Goal: Task Accomplishment & Management: Manage account settings

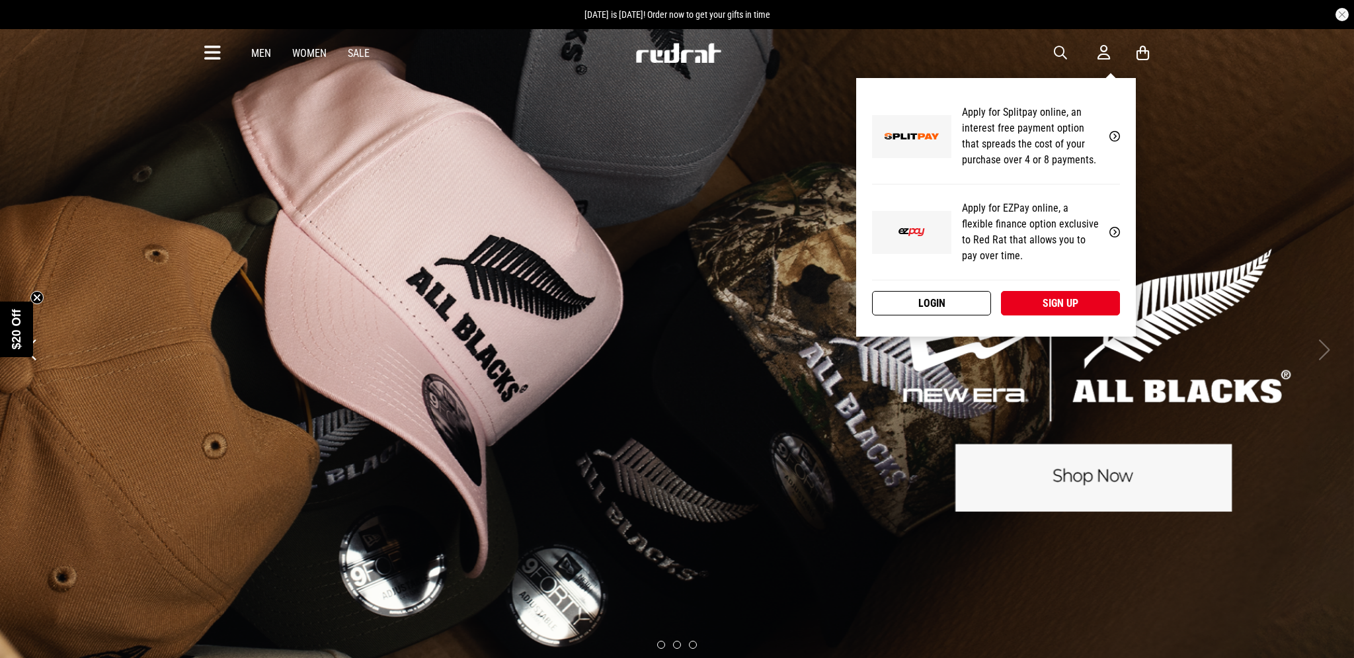
click at [969, 302] on link "Login" at bounding box center [931, 303] width 119 height 24
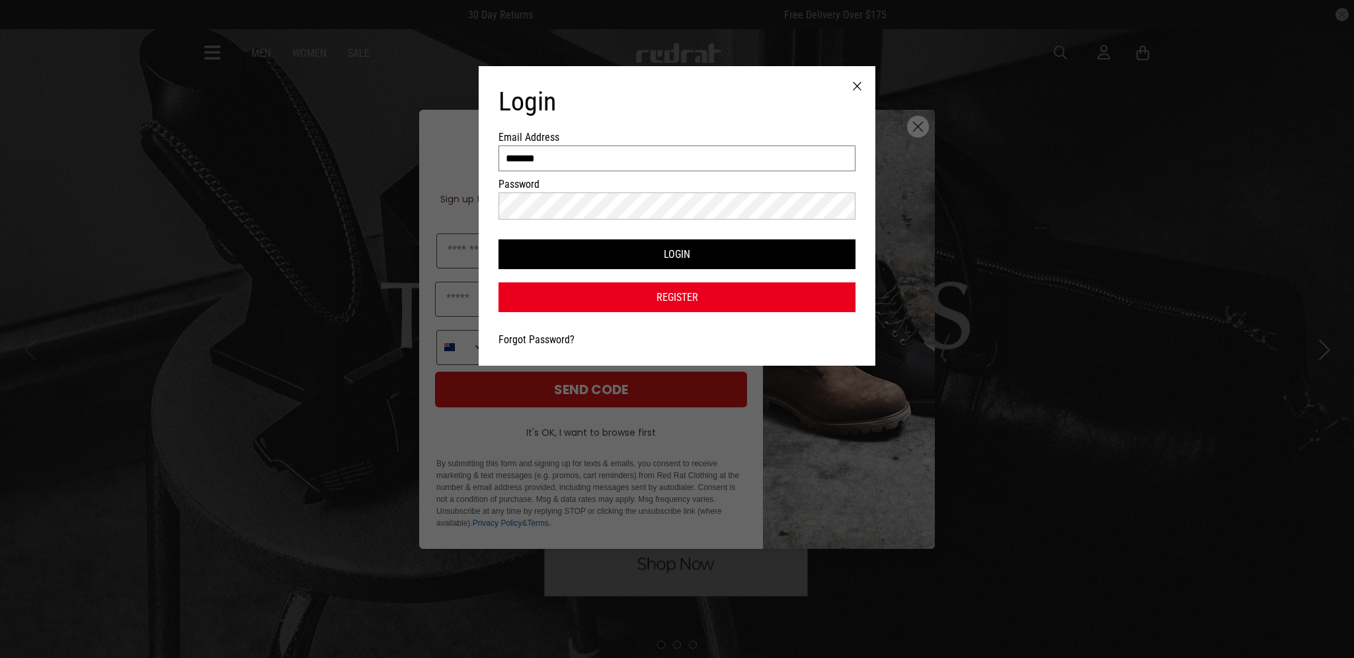
type input "*******"
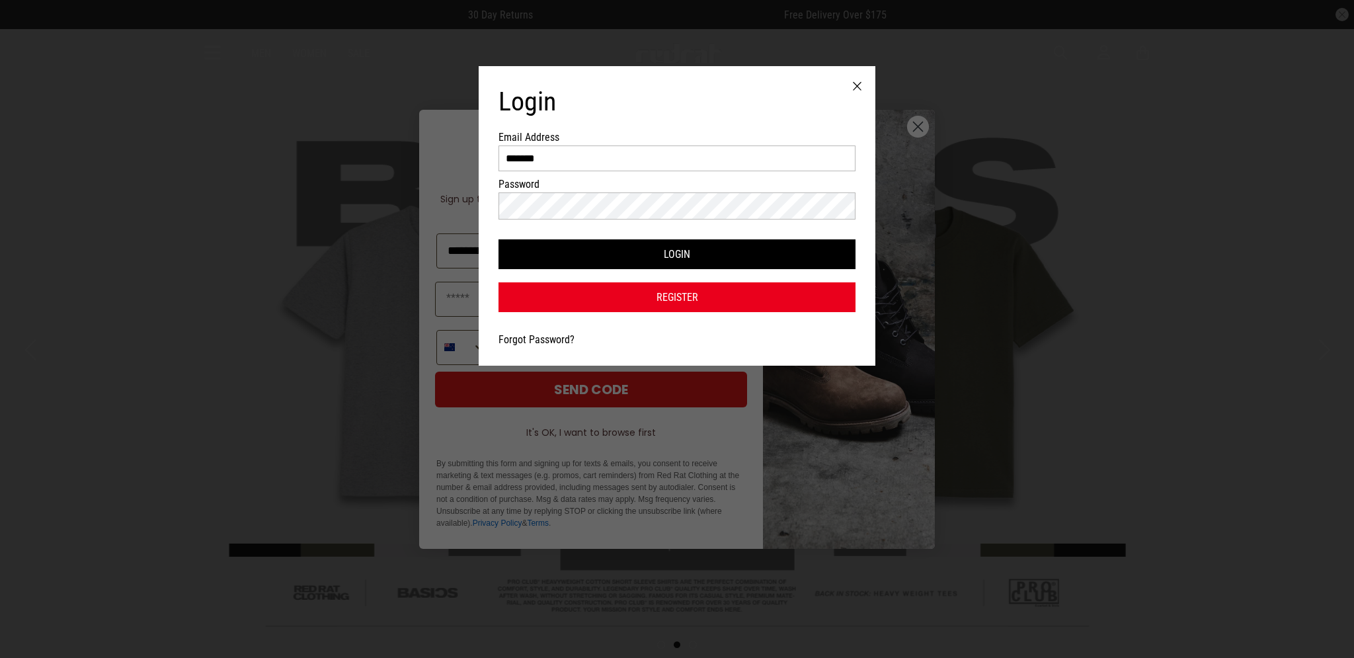
type input "**********"
click at [859, 87] on div at bounding box center [857, 86] width 36 height 41
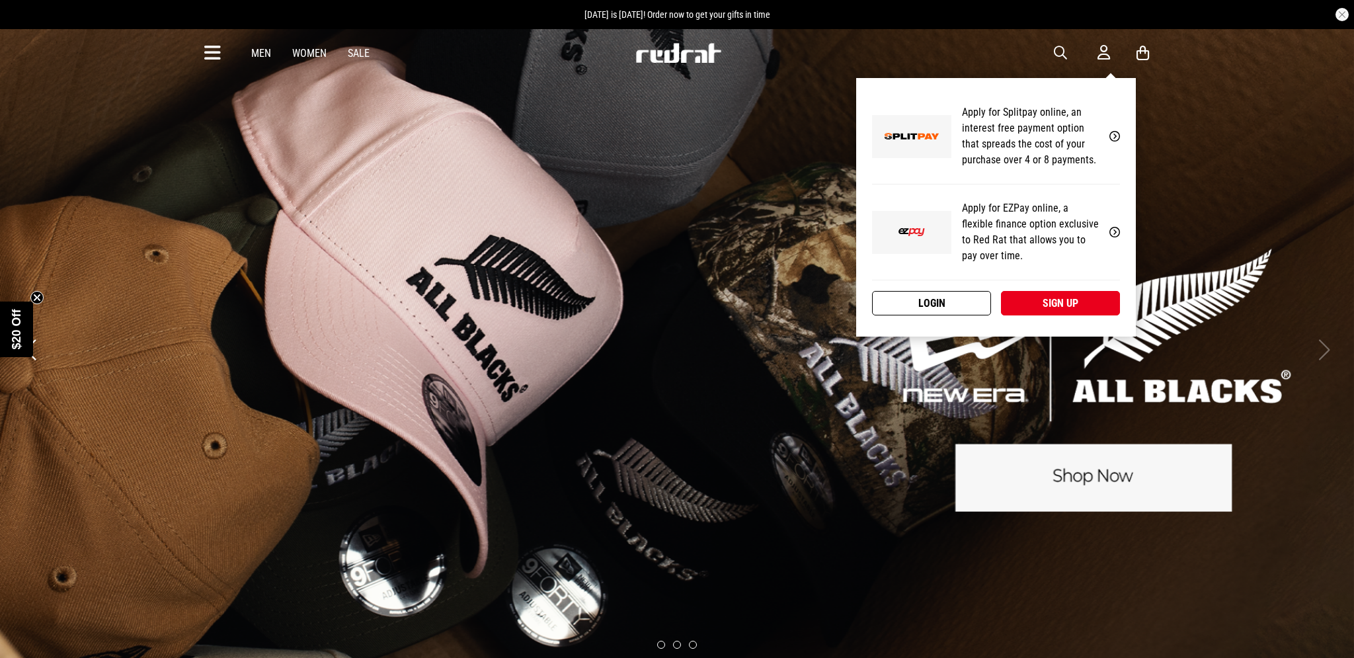
click at [984, 303] on link "Login" at bounding box center [931, 303] width 119 height 24
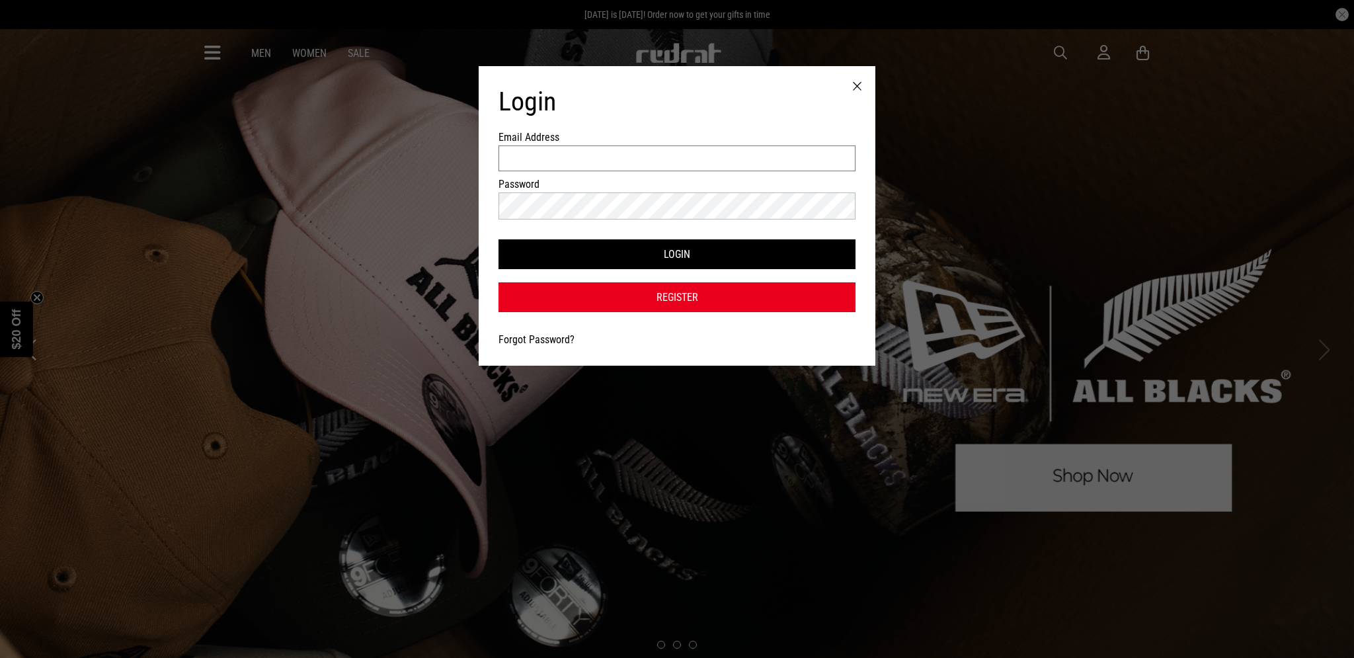
drag, startPoint x: 652, startPoint y: 159, endPoint x: 656, endPoint y: 125, distance: 33.9
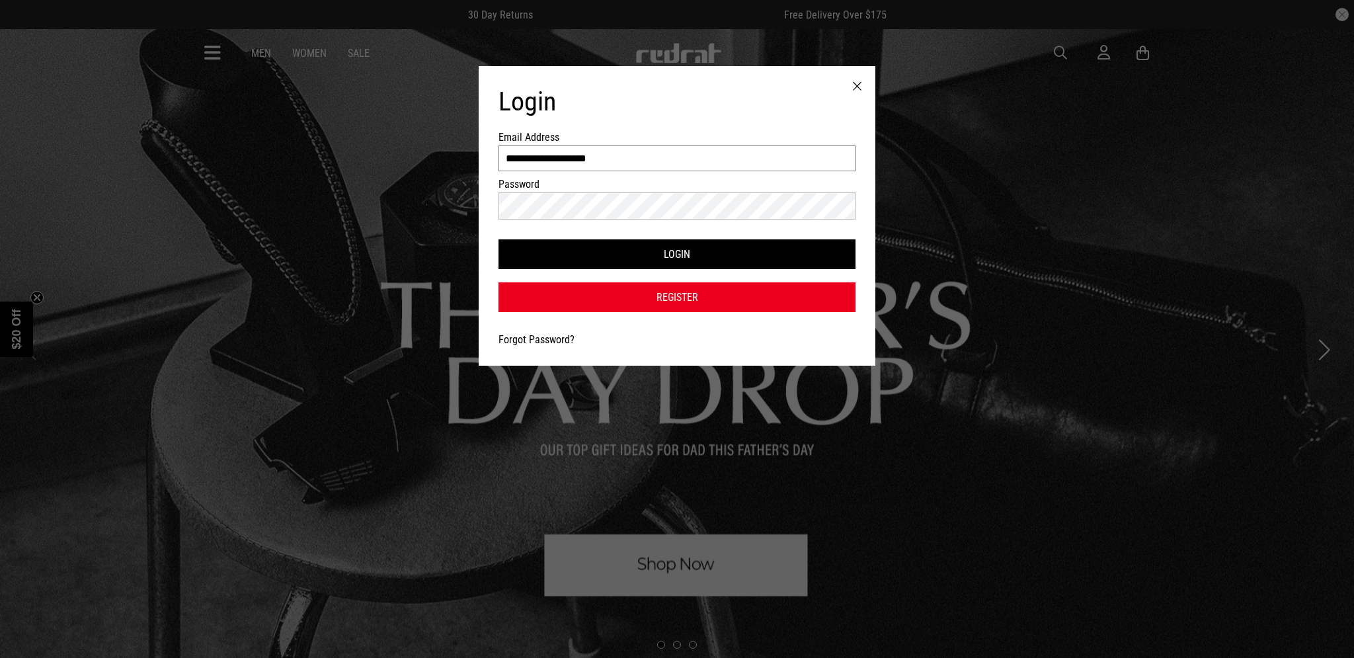
type input "**********"
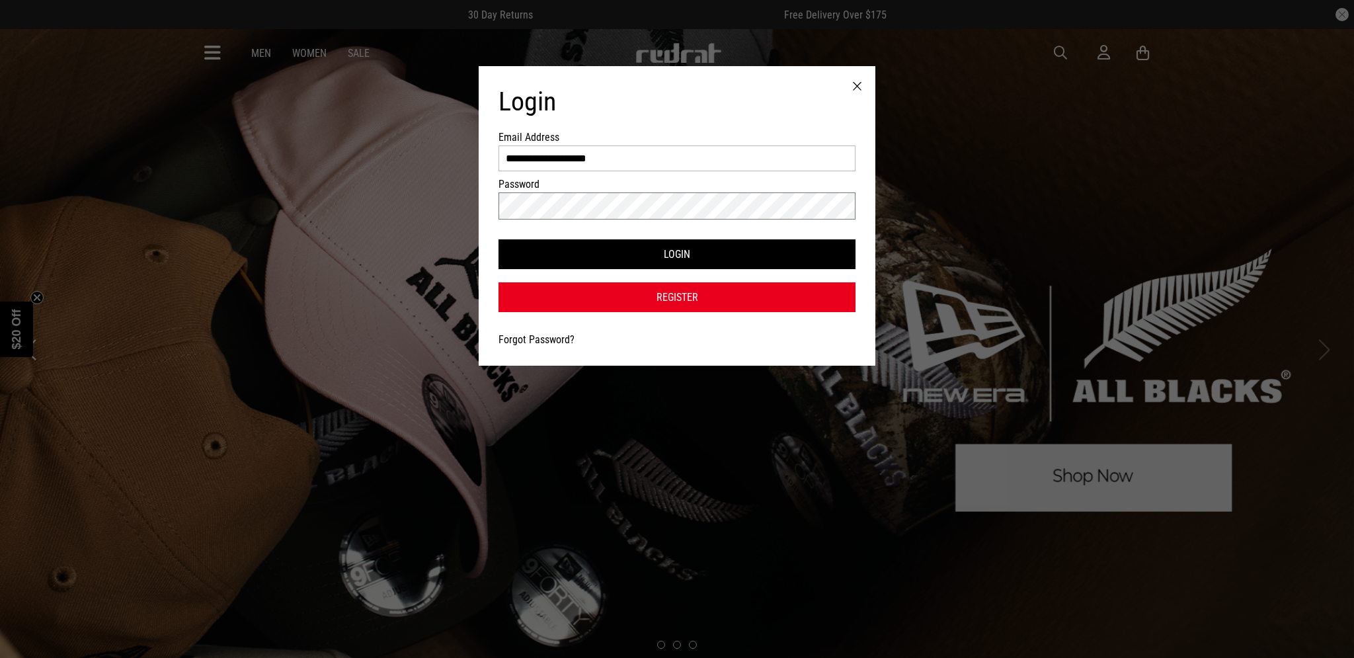
click at [677, 255] on button "Login" at bounding box center [676, 254] width 357 height 30
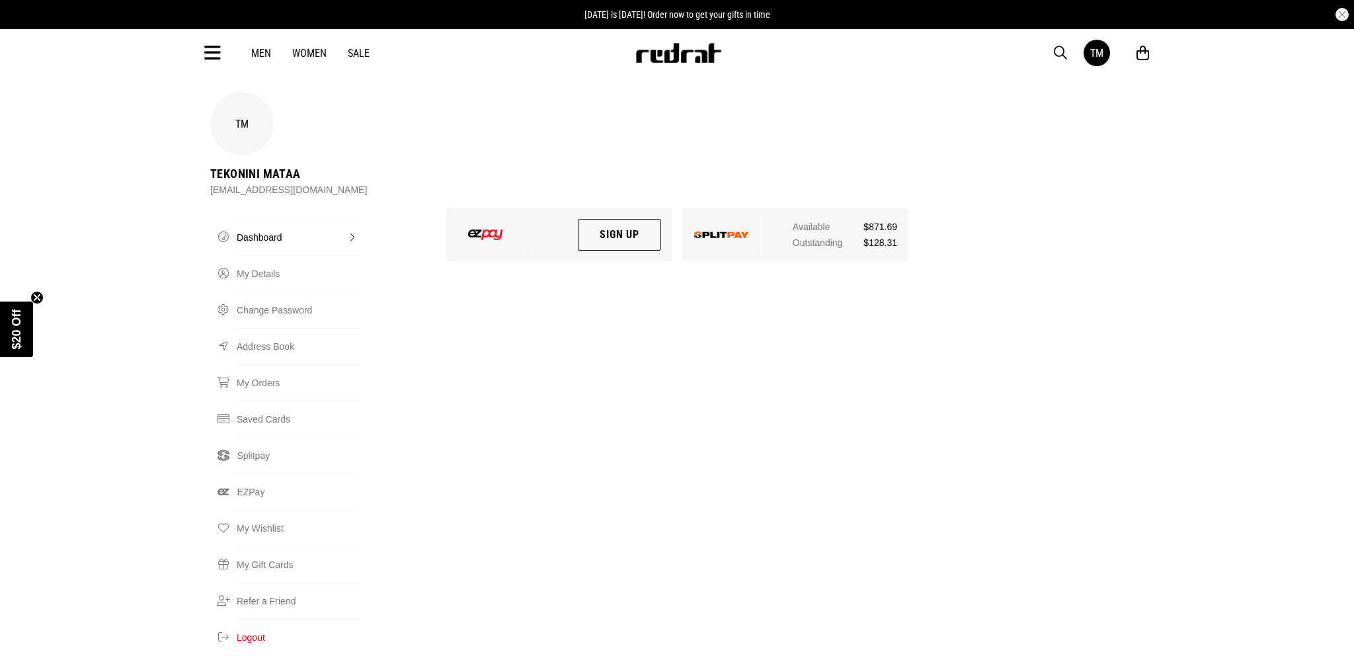
click at [836, 235] on div "Outstanding $128.31" at bounding box center [845, 243] width 104 height 16
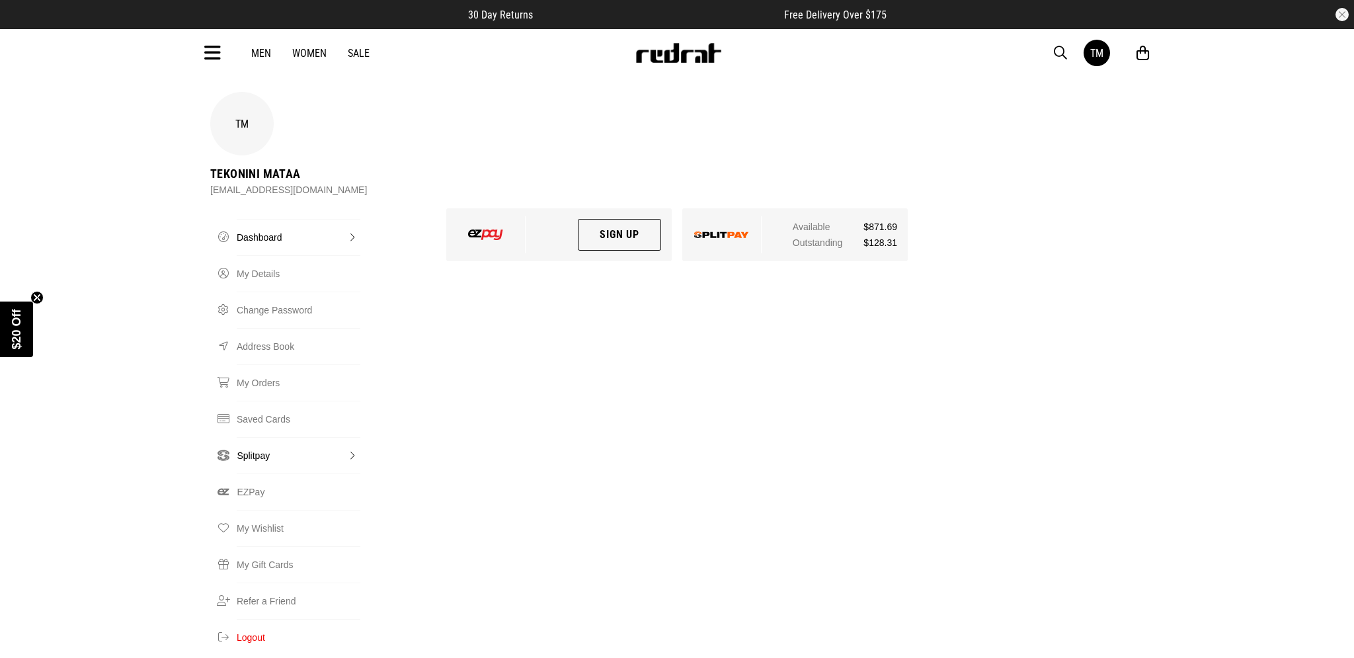
click at [250, 437] on link "Splitpay" at bounding box center [299, 455] width 124 height 36
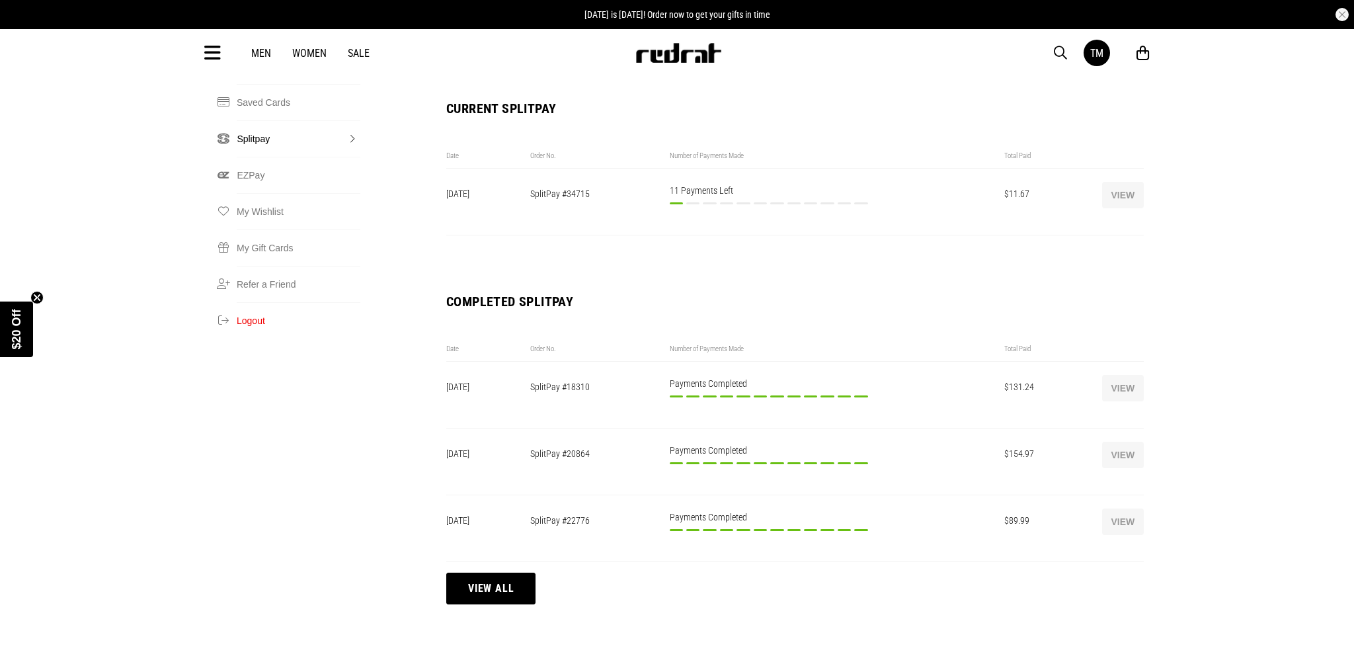
scroll to position [319, 0]
click at [522, 570] on button "View all" at bounding box center [490, 586] width 89 height 32
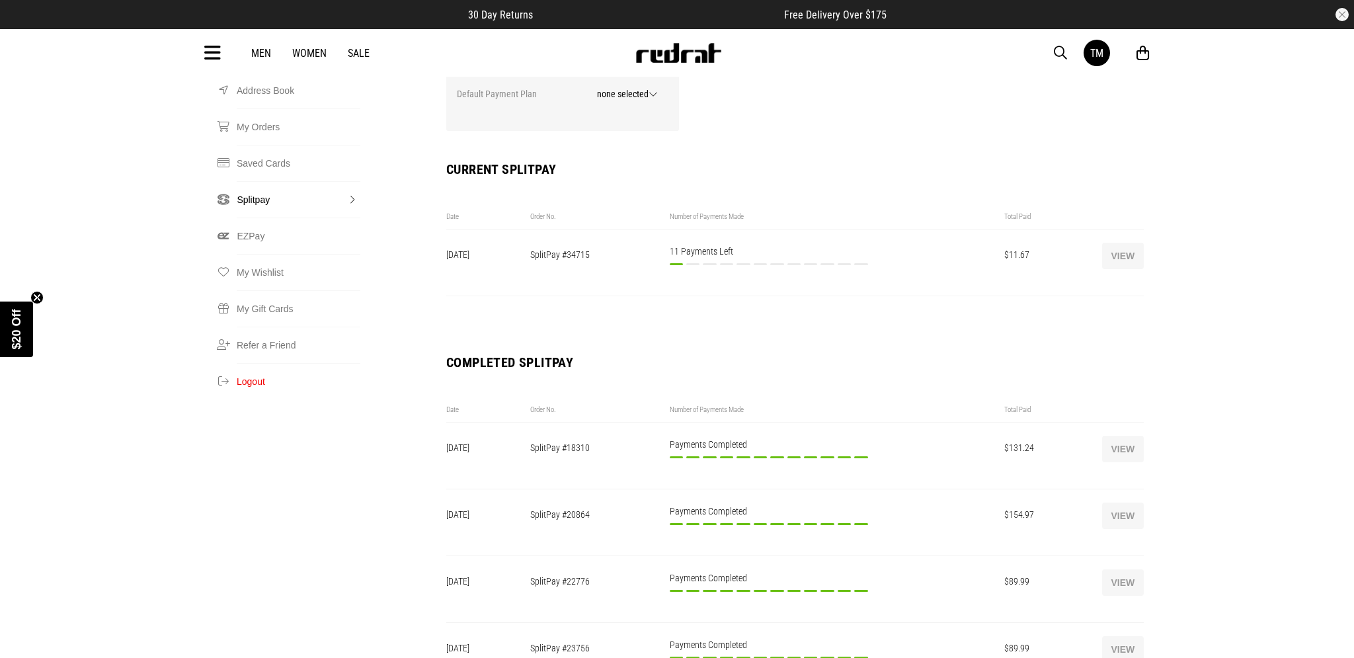
scroll to position [229, 0]
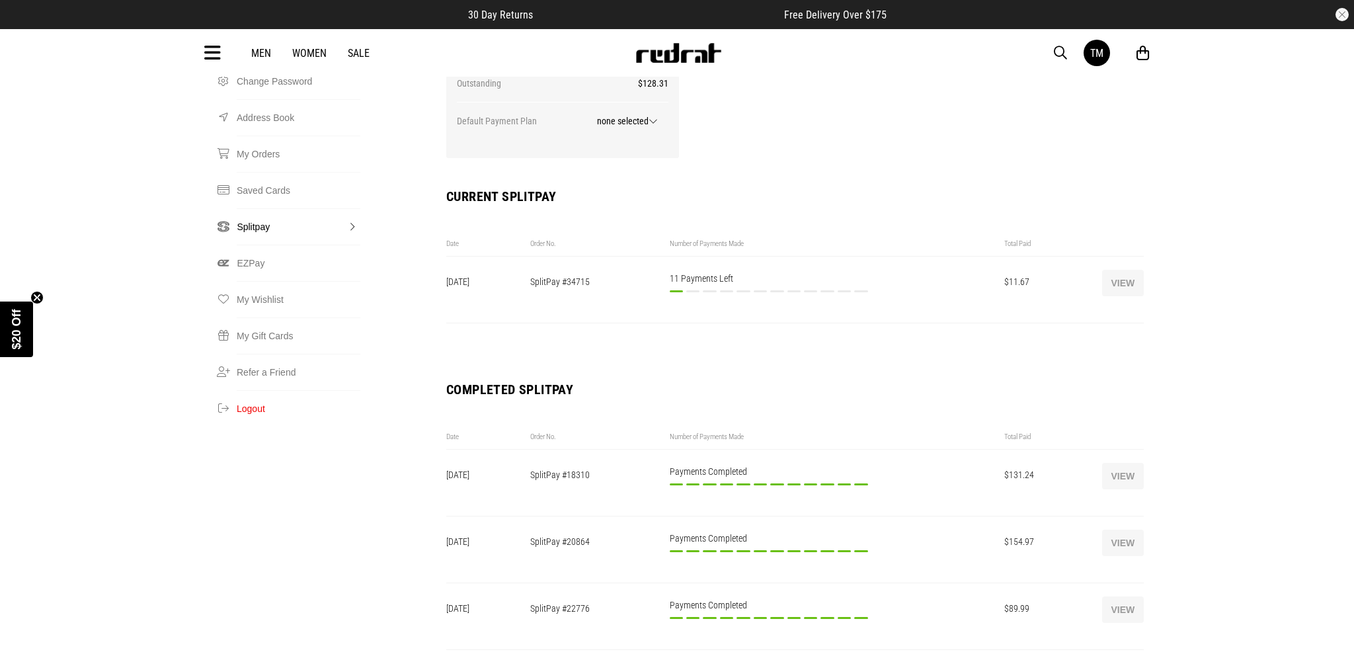
click at [1130, 270] on button "View" at bounding box center [1123, 283] width 42 height 26
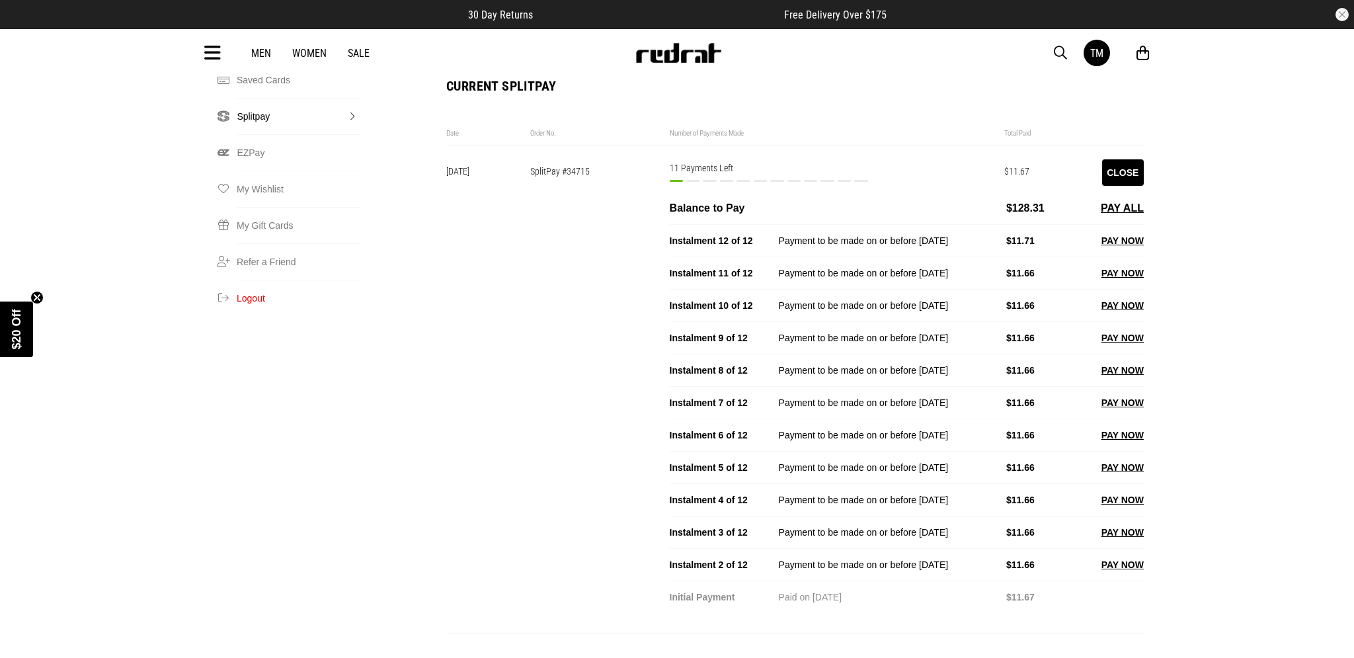
scroll to position [340, 0]
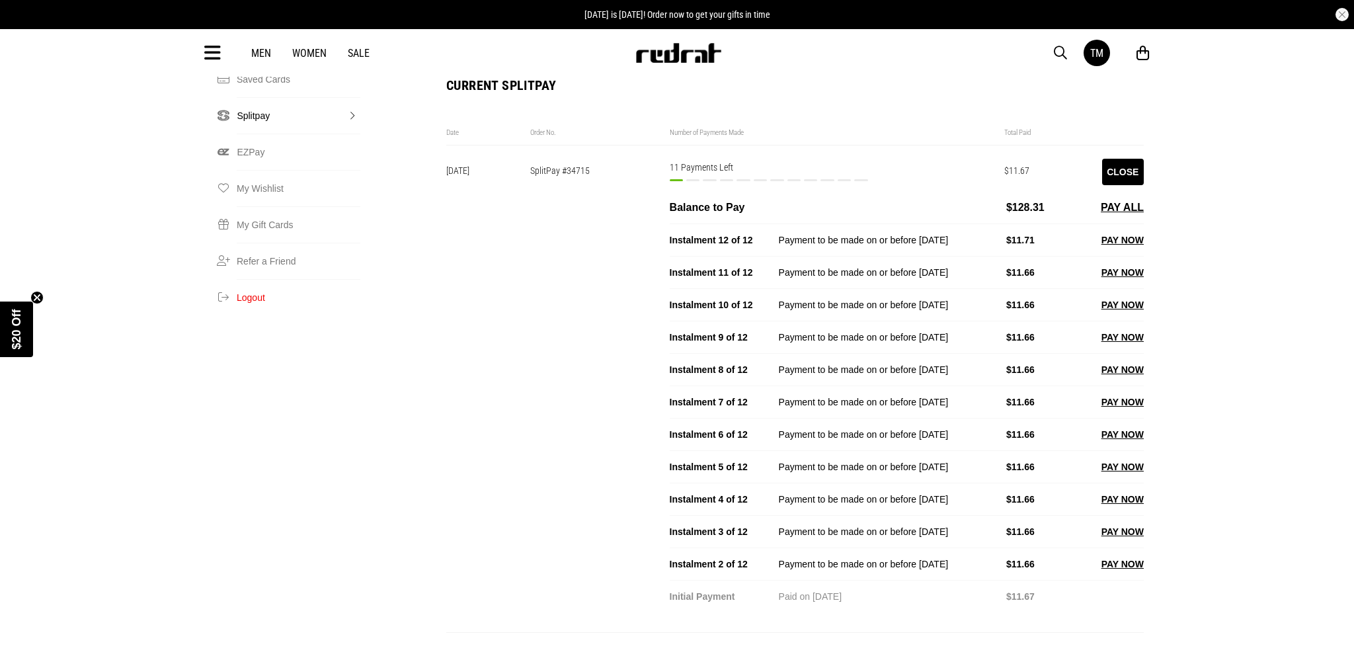
click at [1129, 556] on button "PAY NOW" at bounding box center [1122, 564] width 42 height 16
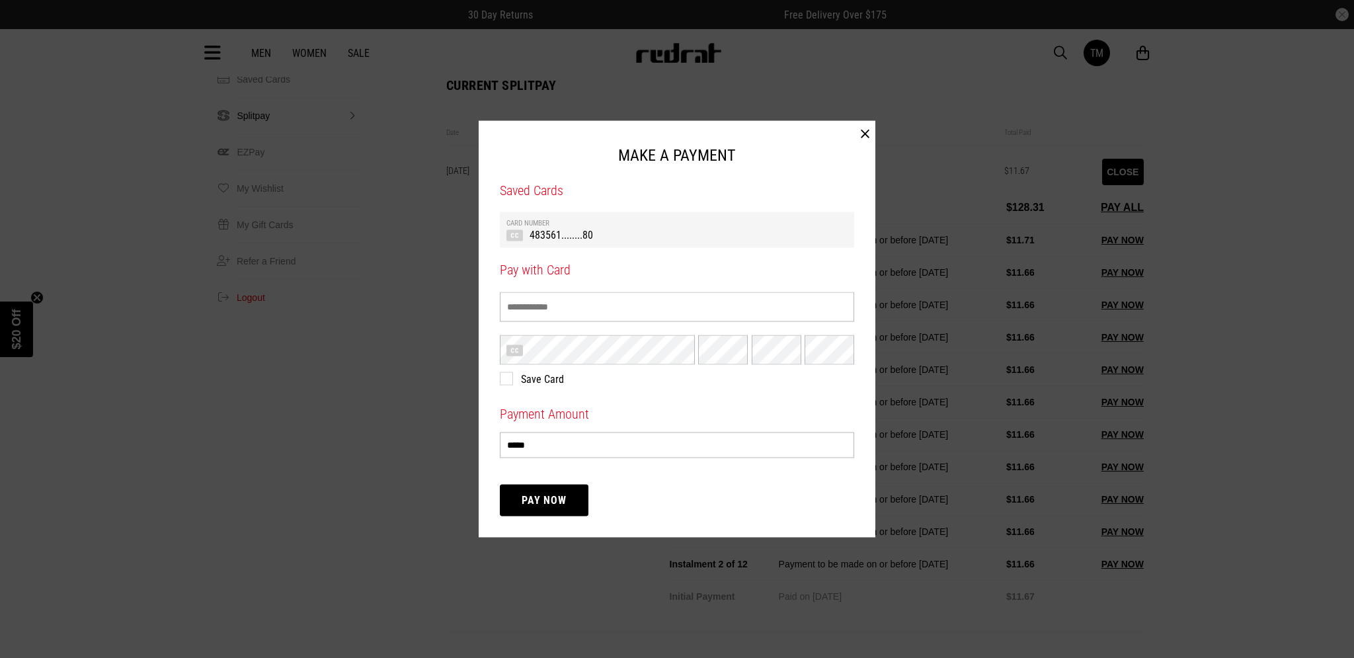
click at [865, 136] on button "button" at bounding box center [865, 133] width 20 height 26
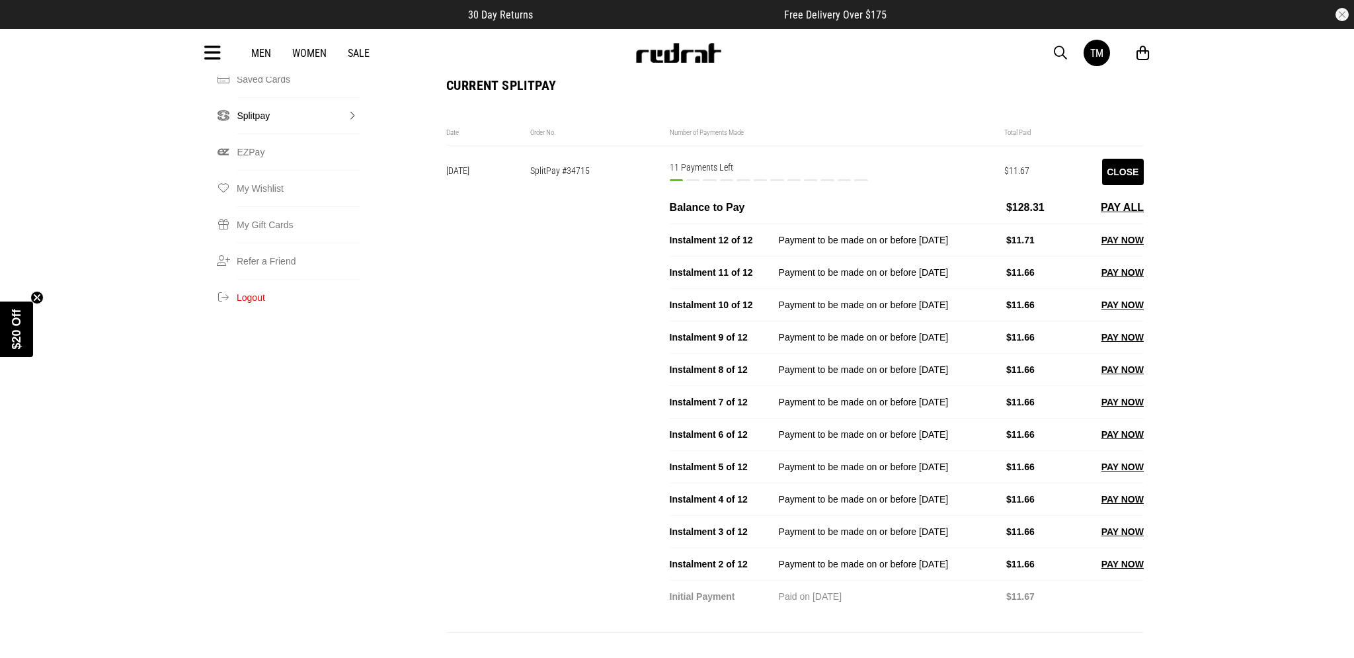
click at [262, 56] on link "Men" at bounding box center [261, 53] width 20 height 13
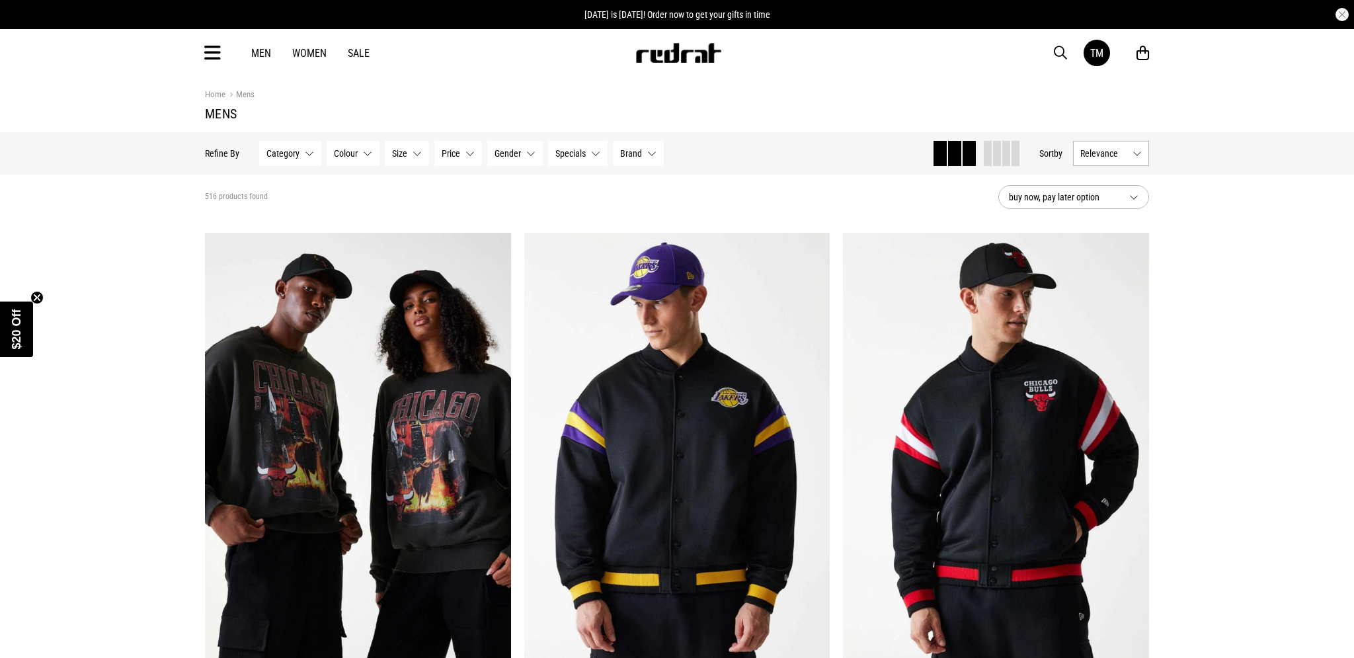
click at [315, 163] on button "Category None selected" at bounding box center [290, 153] width 62 height 25
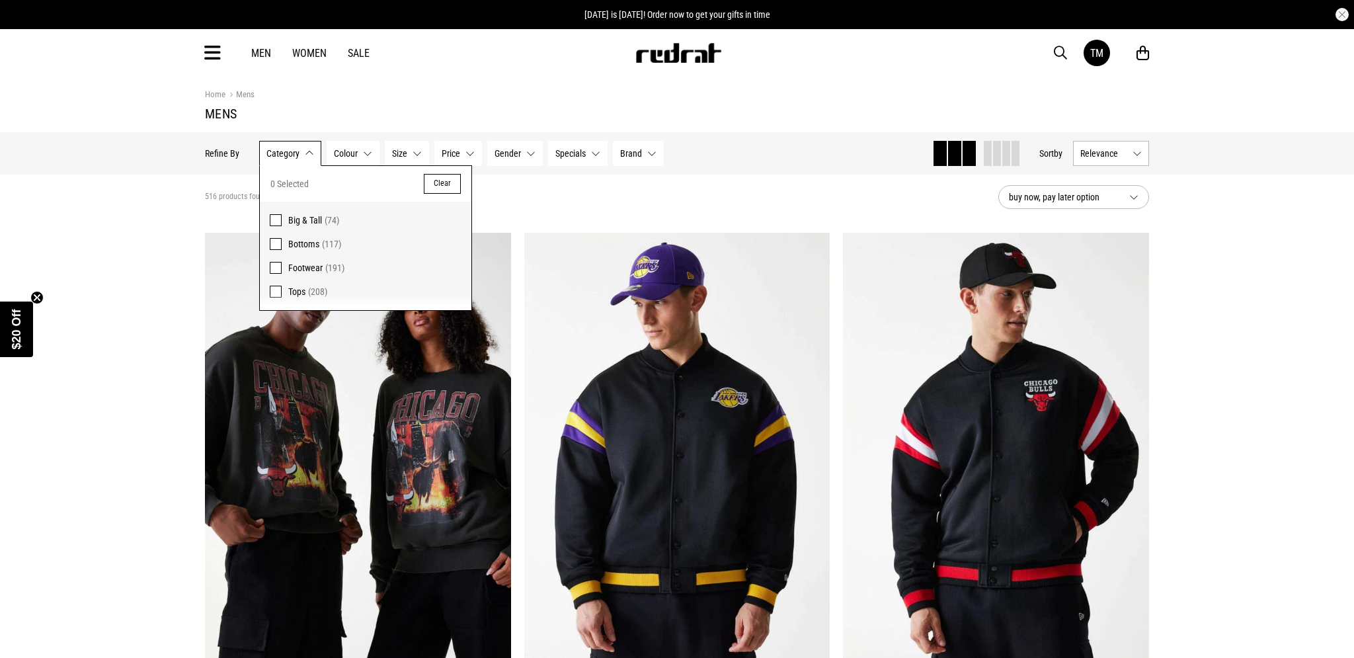
click at [279, 217] on span at bounding box center [276, 220] width 12 height 12
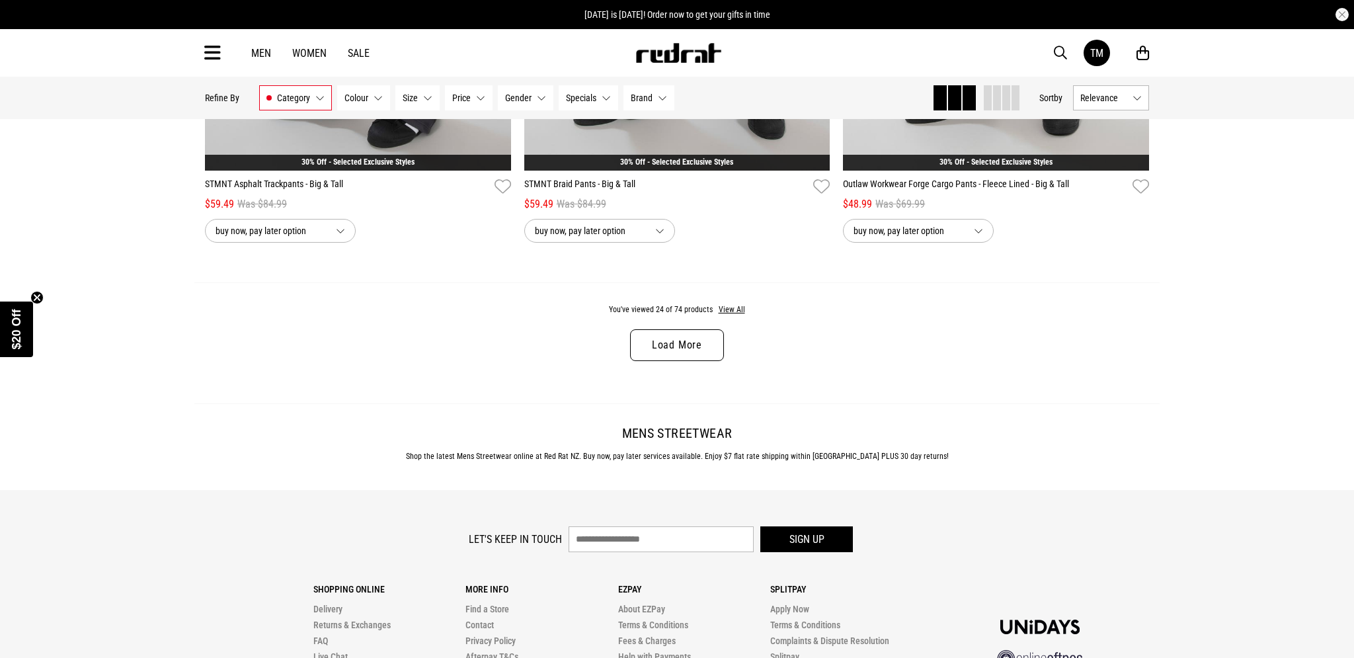
scroll to position [4197, 0]
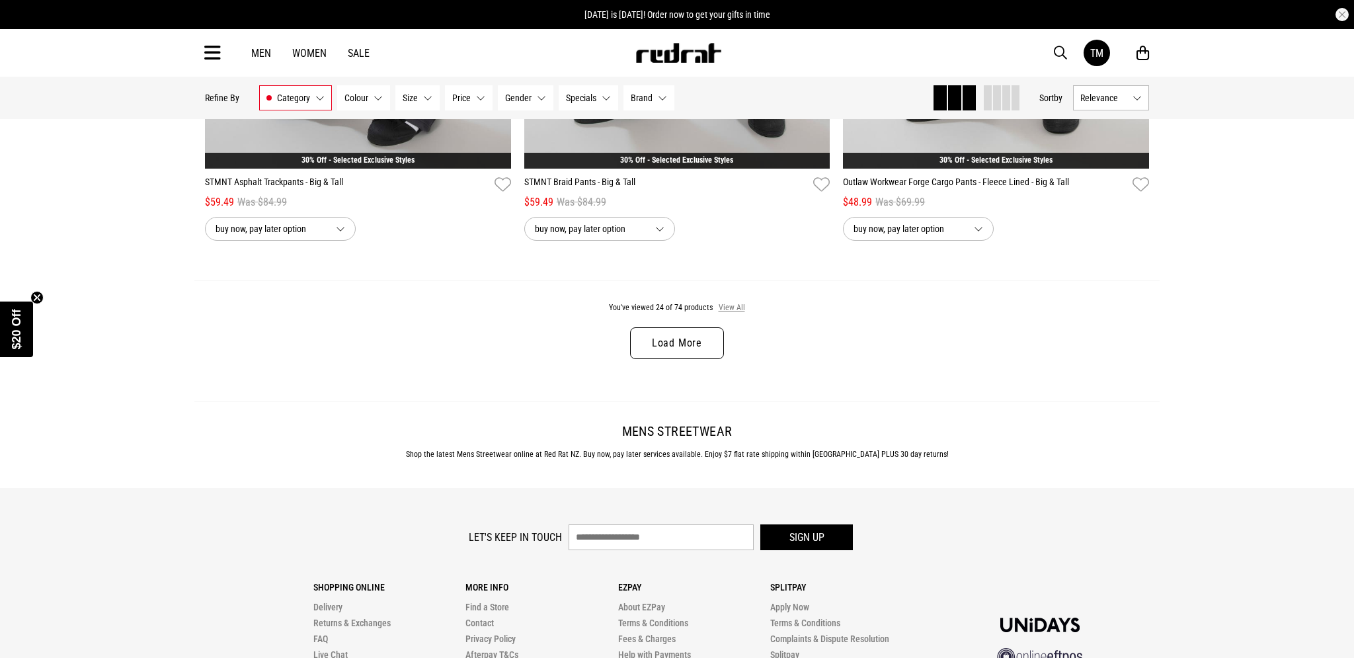
click at [738, 309] on button "View All" at bounding box center [732, 308] width 28 height 12
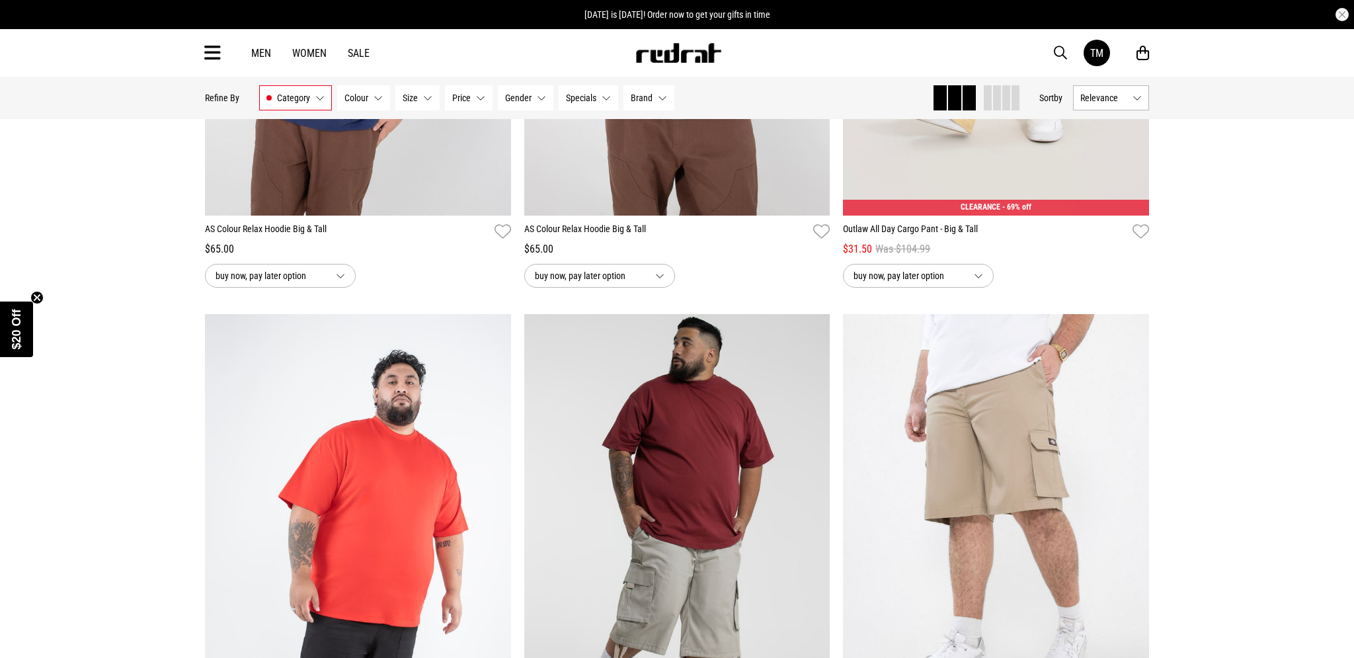
scroll to position [7973, 0]
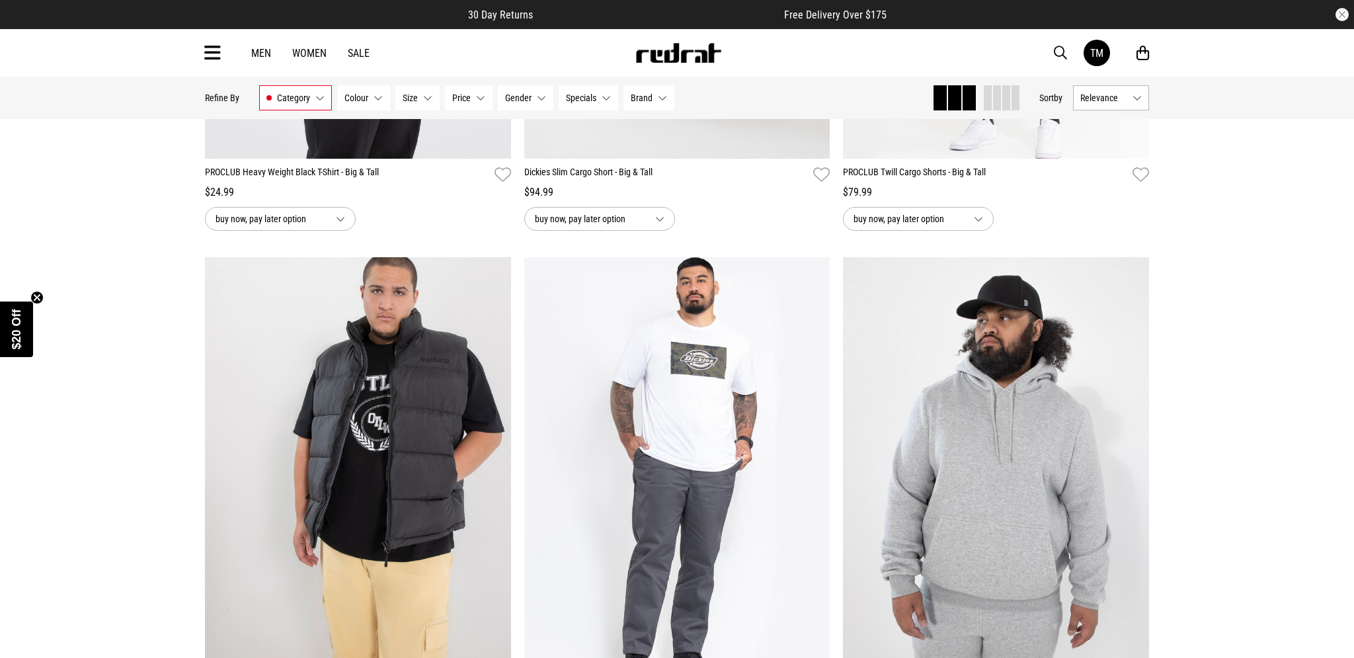
scroll to position [11653, 0]
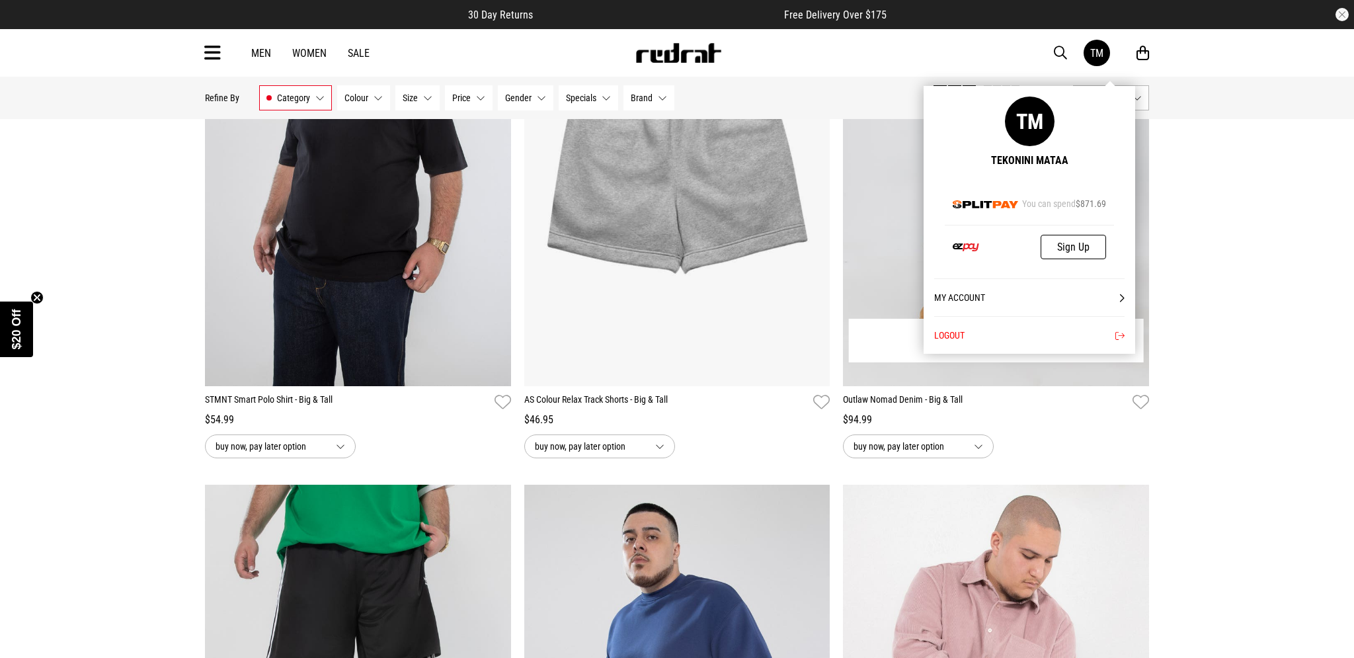
scroll to position [6612, 0]
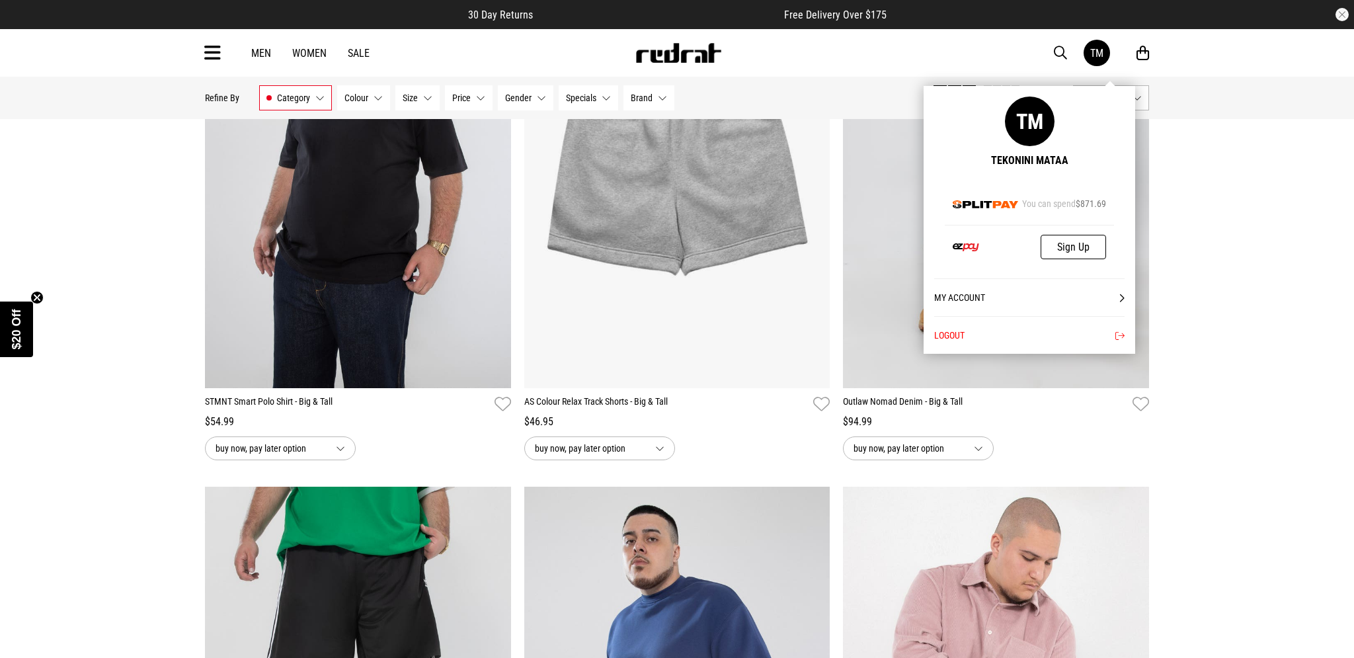
click at [964, 333] on button "Logout" at bounding box center [1029, 335] width 190 height 38
